Goal: Find specific page/section: Find specific page/section

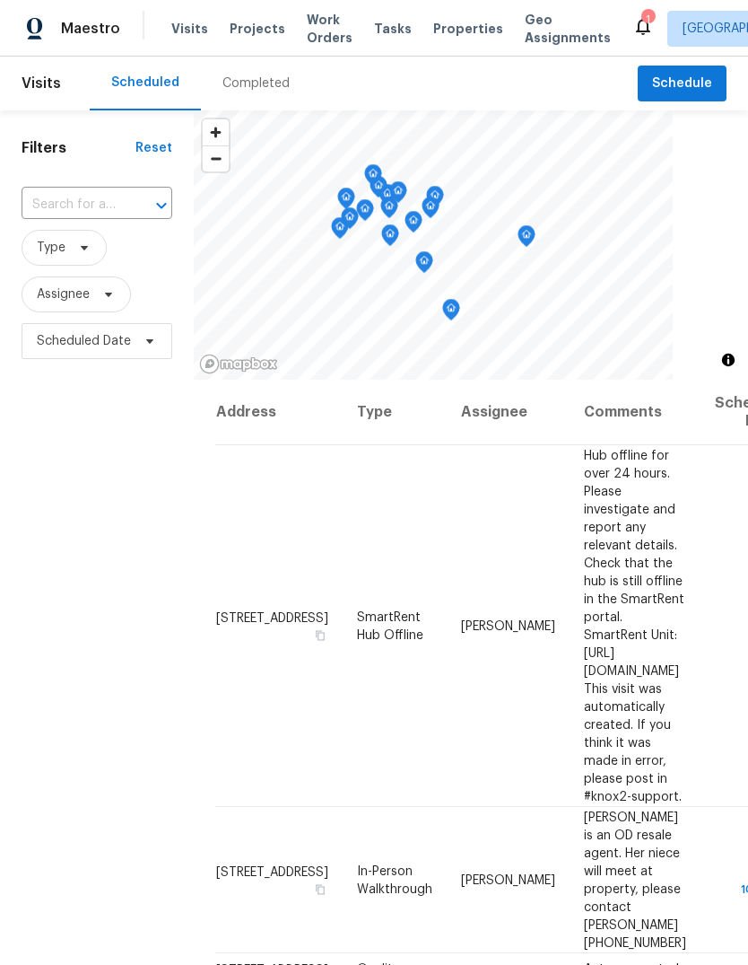
scroll to position [332, 0]
click at [456, 31] on span "Properties" at bounding box center [468, 29] width 70 height 18
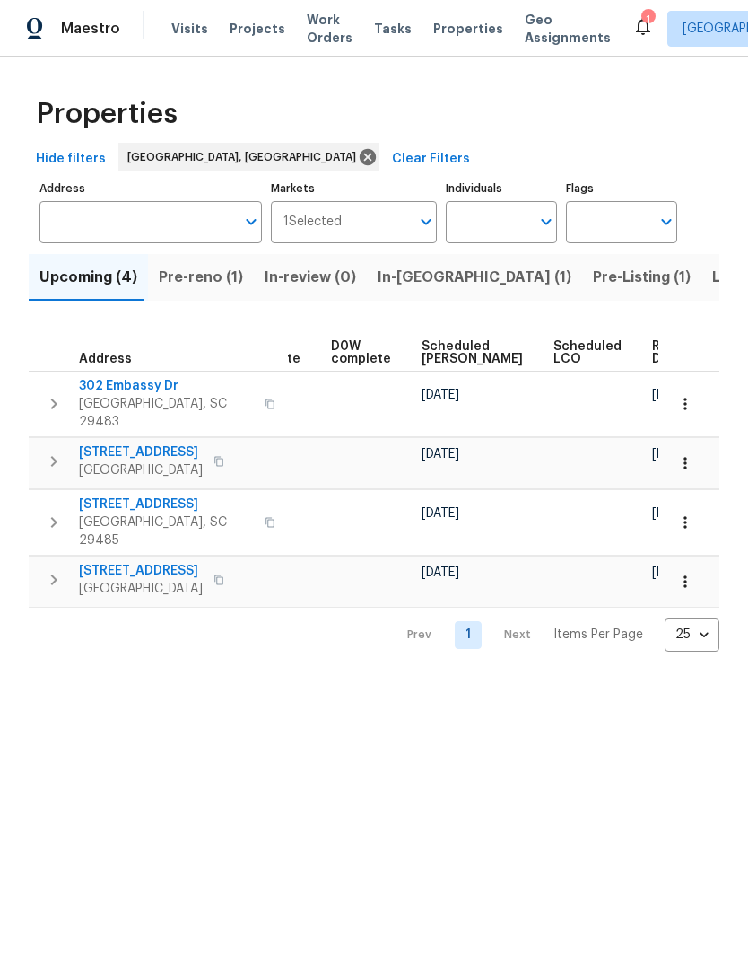
scroll to position [0, 468]
click at [653, 343] on span "Ready Date" at bounding box center [672, 352] width 39 height 25
